Goal: Task Accomplishment & Management: Use online tool/utility

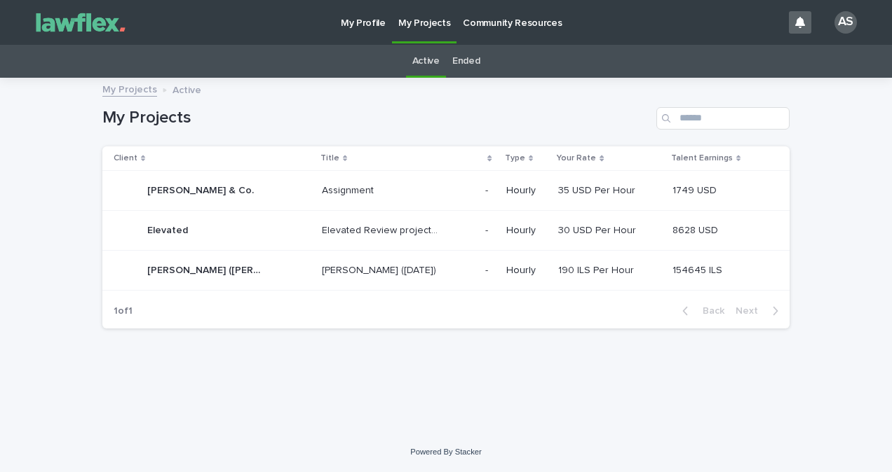
click at [444, 190] on div "Assignment Assignment" at bounding box center [398, 190] width 152 height 23
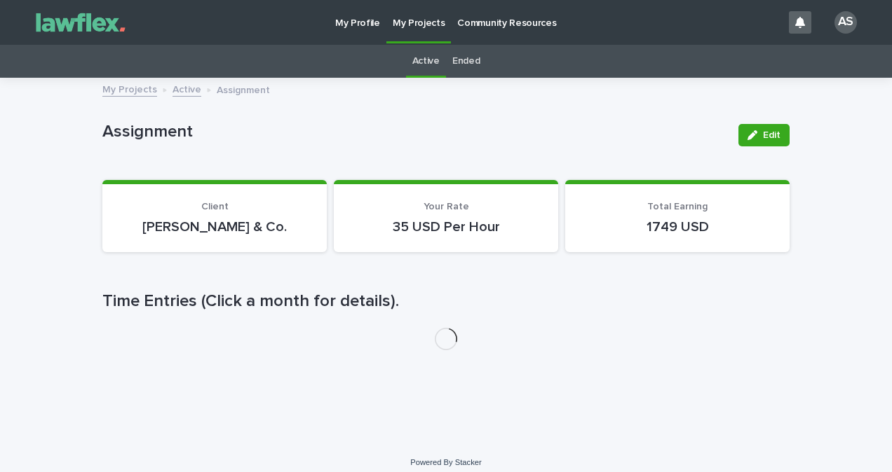
scroll to position [11, 0]
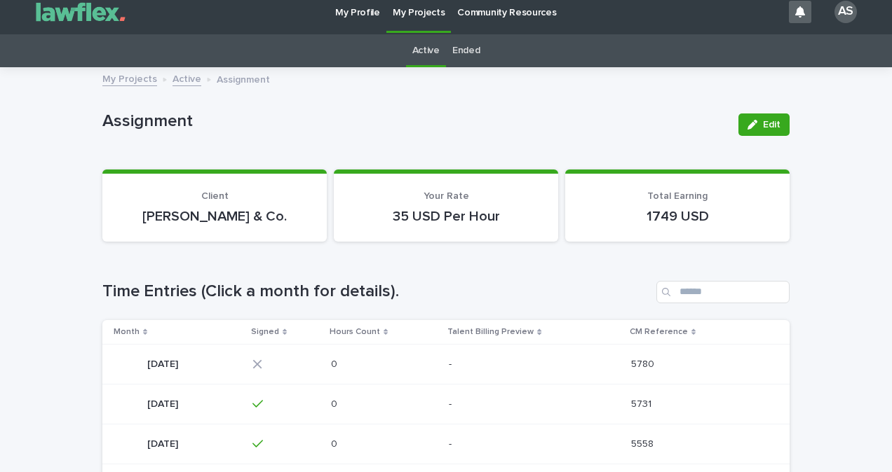
click at [421, 50] on link "Active" at bounding box center [425, 50] width 27 height 33
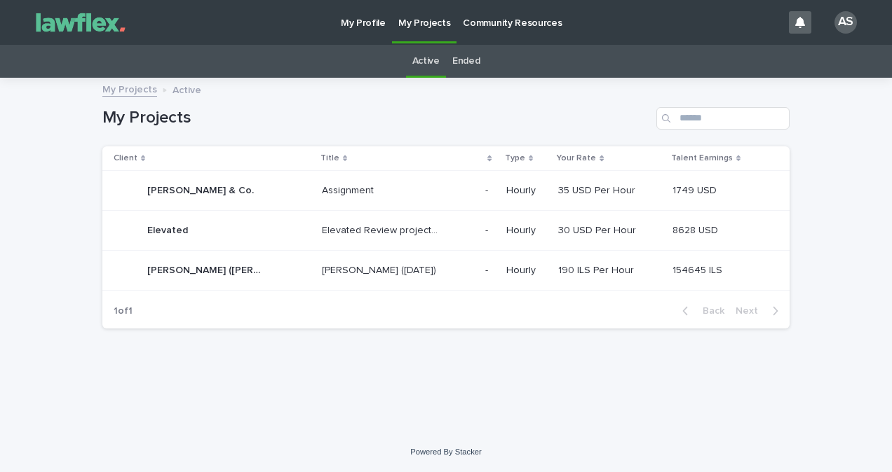
click at [414, 285] on td "Nivaro- Alex (June 2024) Nivaro- Alex (June 2024)" at bounding box center [397, 271] width 163 height 40
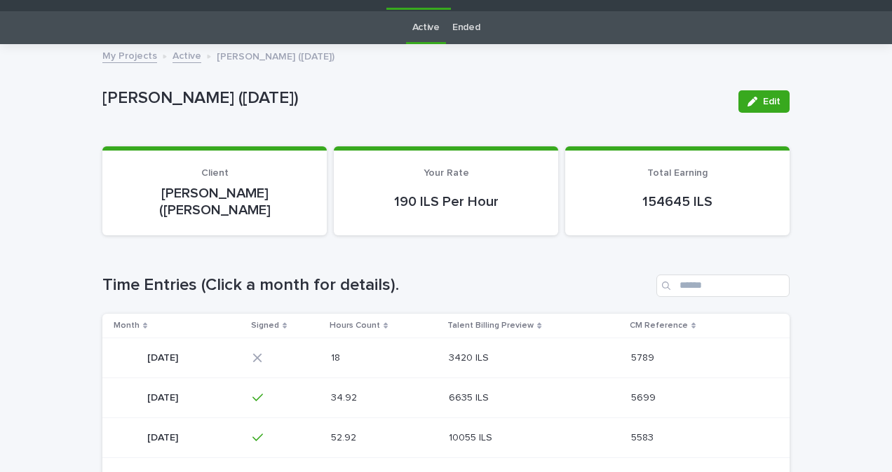
scroll to position [70, 0]
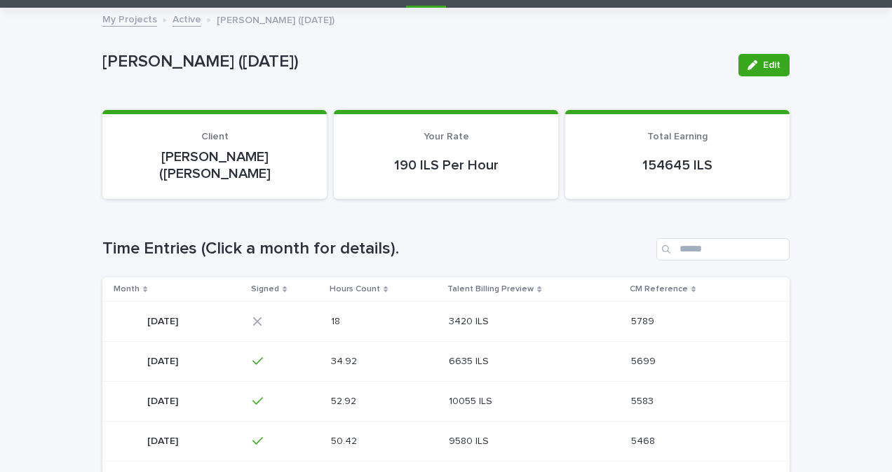
click at [479, 302] on td "3420 ILS 3420 ILS" at bounding box center [534, 321] width 182 height 40
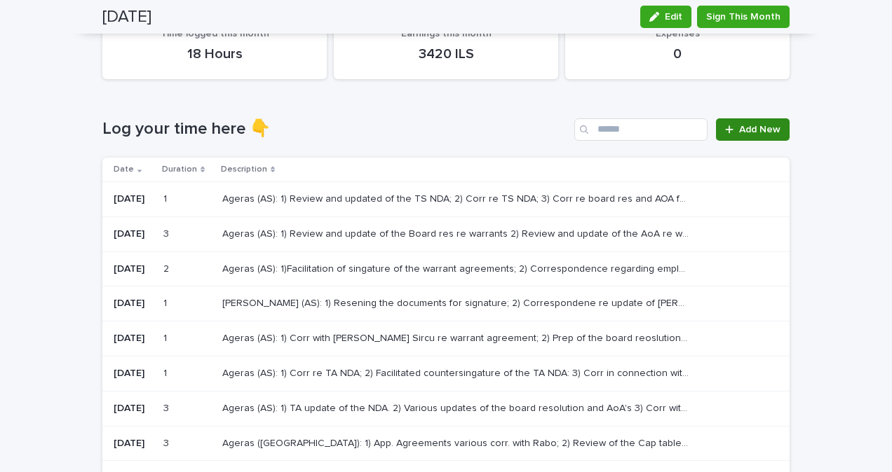
click at [754, 127] on span "Add New" at bounding box center [759, 130] width 41 height 10
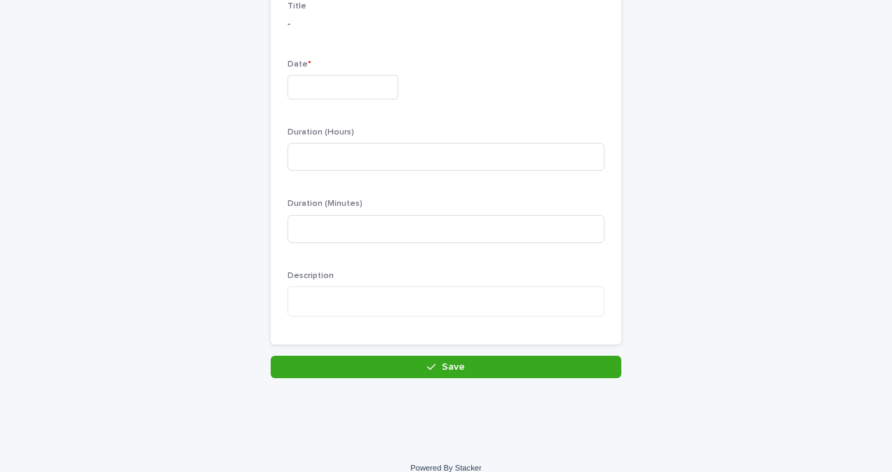
click at [308, 85] on input "text" at bounding box center [342, 87] width 111 height 25
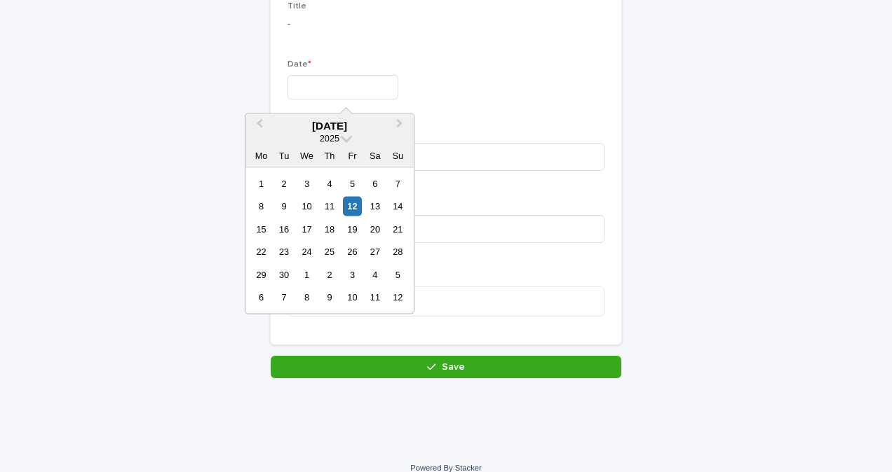
click at [624, 48] on div "Work Sessions: add new Loading... Saving… Loading... Saving… Loading... Saving……" at bounding box center [445, 141] width 687 height 473
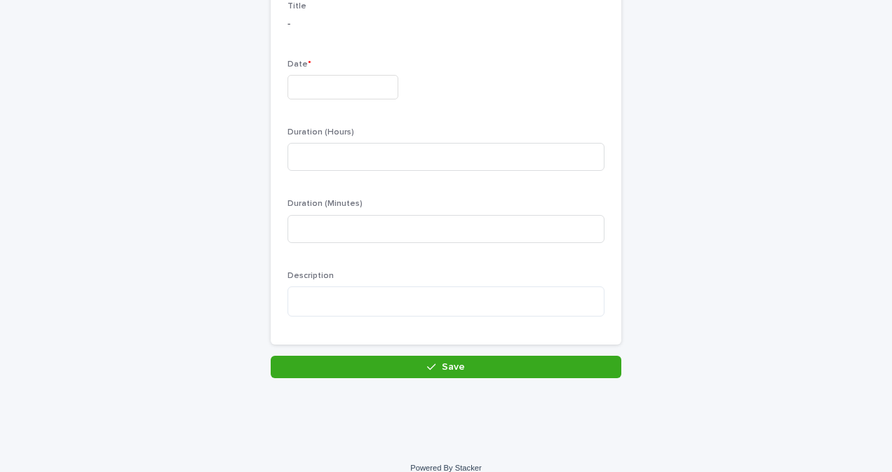
click at [379, 88] on input "text" at bounding box center [342, 87] width 111 height 25
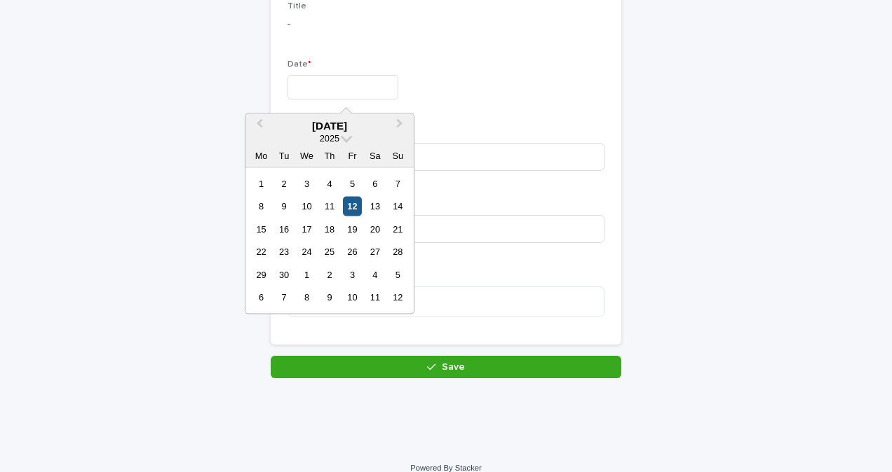
click at [359, 208] on div "12" at bounding box center [352, 206] width 19 height 19
type input "*********"
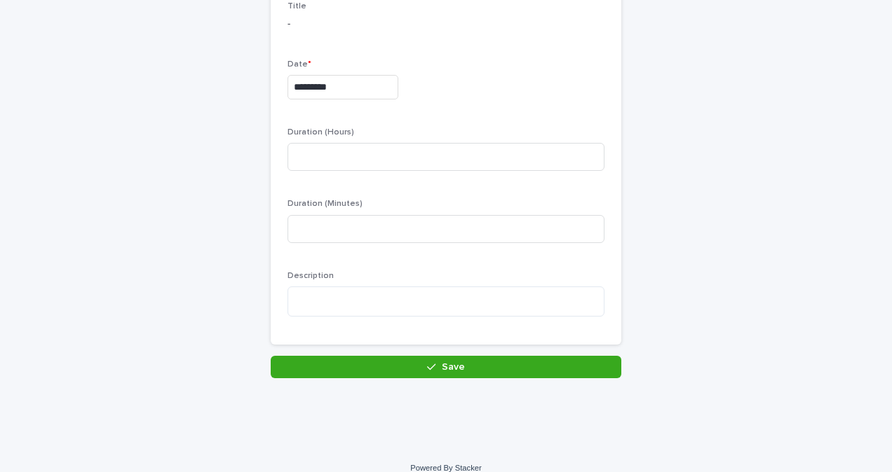
click at [405, 247] on div "Duration (Minutes)" at bounding box center [445, 226] width 317 height 55
click at [395, 235] on input at bounding box center [445, 229] width 317 height 28
type input "**"
click at [297, 295] on textarea at bounding box center [445, 302] width 317 height 30
type textarea "*"
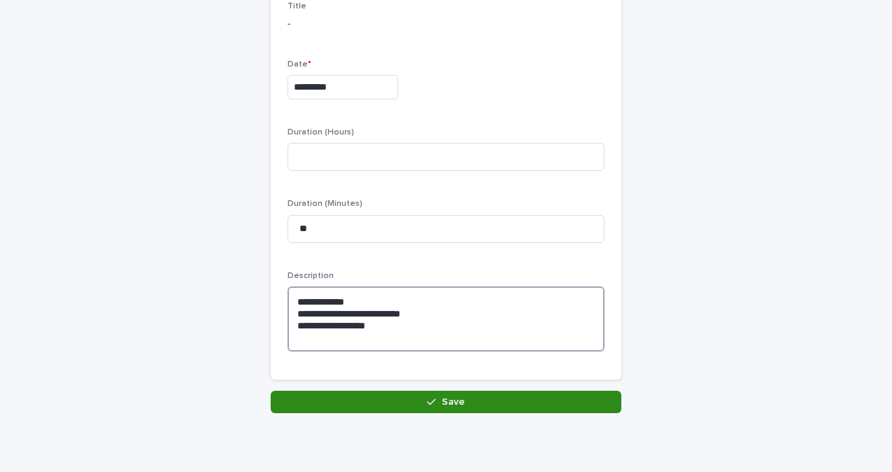
type textarea "**********"
click at [517, 397] on button "Save" at bounding box center [446, 402] width 351 height 22
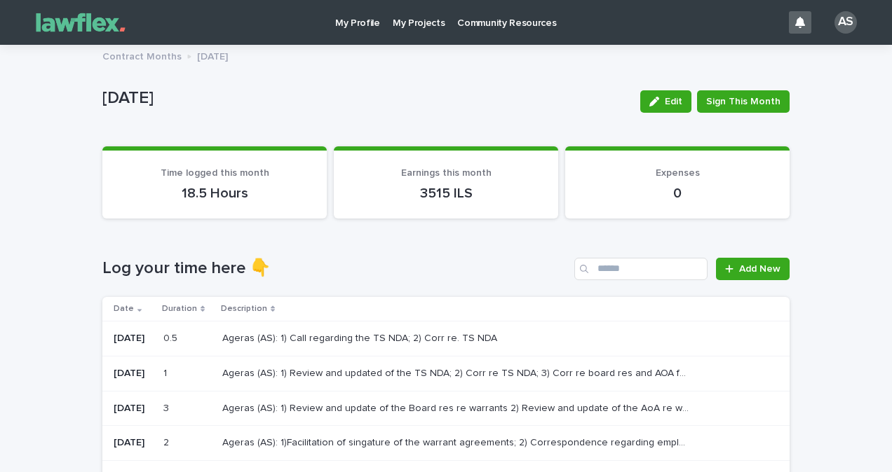
click at [412, 30] on link "My Projects" at bounding box center [418, 21] width 65 height 43
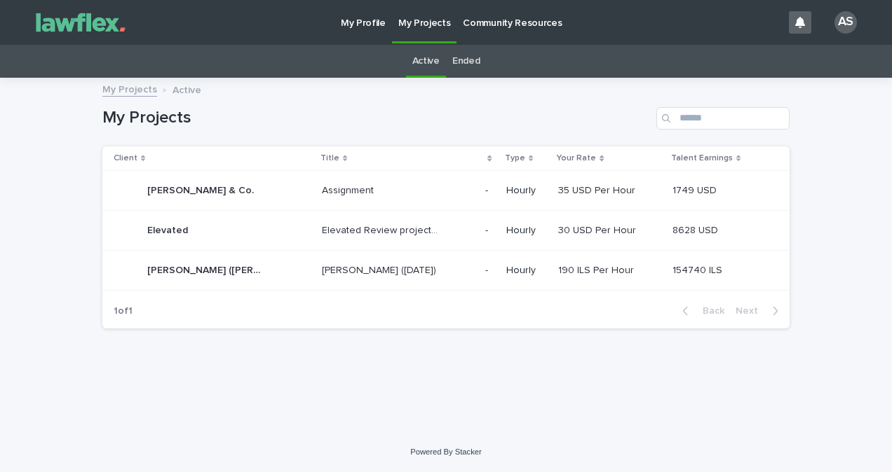
click at [522, 404] on div "Loading... Saving… Loading... Saving… My Projects Client Title Type Your Rate T…" at bounding box center [446, 255] width 892 height 353
click at [470, 55] on link "Ended" at bounding box center [465, 61] width 27 height 33
